Goal: Task Accomplishment & Management: Use online tool/utility

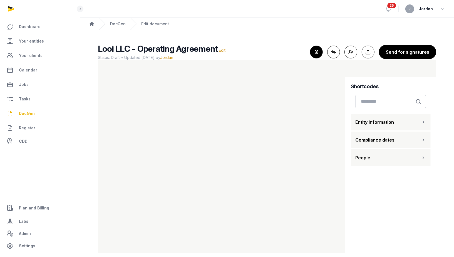
click at [240, 53] on icon "button" at bounding box center [316, 52] width 12 height 12
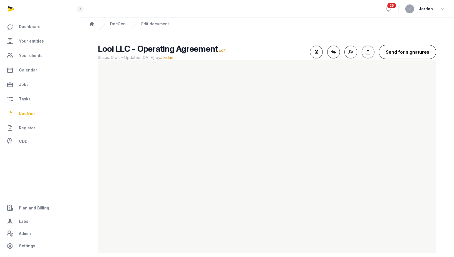
click at [240, 56] on button "Send for signatures" at bounding box center [407, 52] width 57 height 14
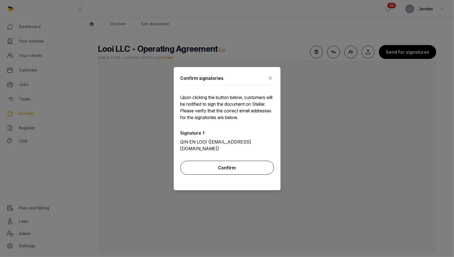
click at [235, 162] on button "Confirm" at bounding box center [226, 168] width 93 height 14
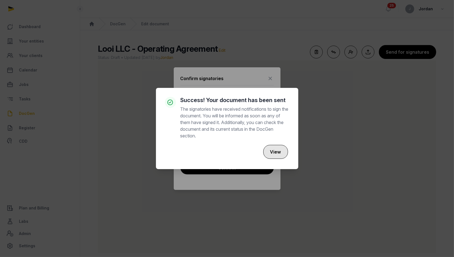
click at [240, 151] on button "View" at bounding box center [275, 152] width 25 height 14
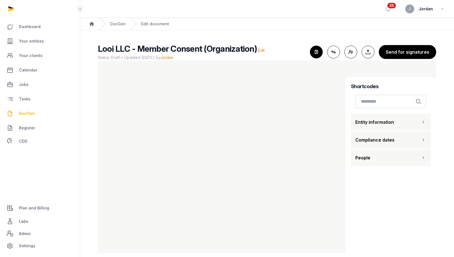
click at [240, 54] on div "Looi LLC - Member Consent (Organization) Edit Status: Draft • Updated [DATE] by…" at bounding box center [267, 52] width 338 height 17
click at [240, 50] on icon "button" at bounding box center [316, 52] width 12 height 12
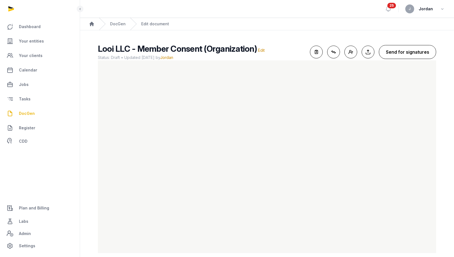
click at [240, 55] on button "Send for signatures" at bounding box center [407, 52] width 57 height 14
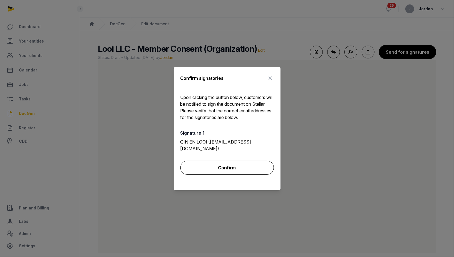
click at [236, 166] on button "Confirm" at bounding box center [226, 168] width 93 height 14
